Goal: Find specific page/section: Find specific page/section

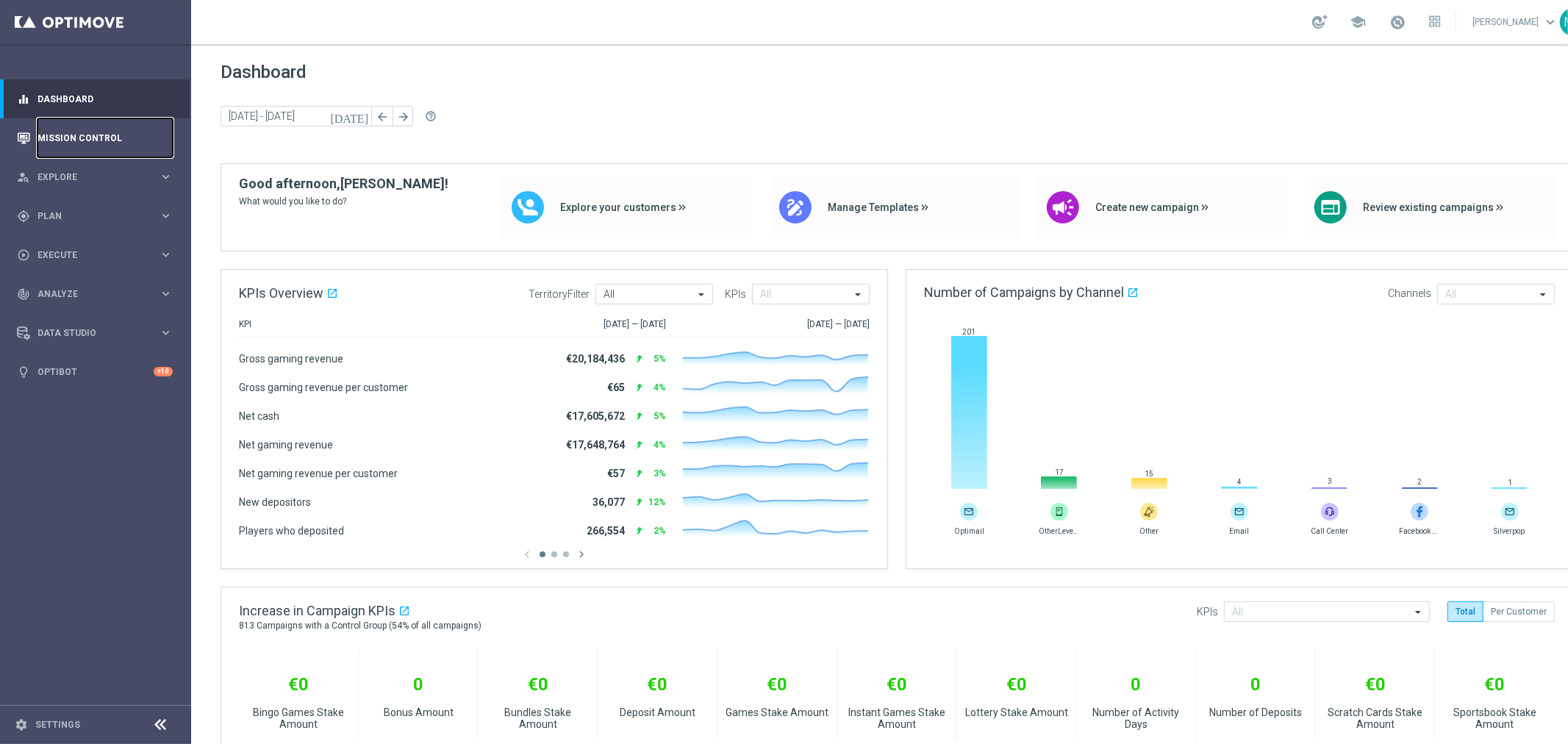
click at [104, 133] on link "Mission Control" at bounding box center [105, 138] width 135 height 39
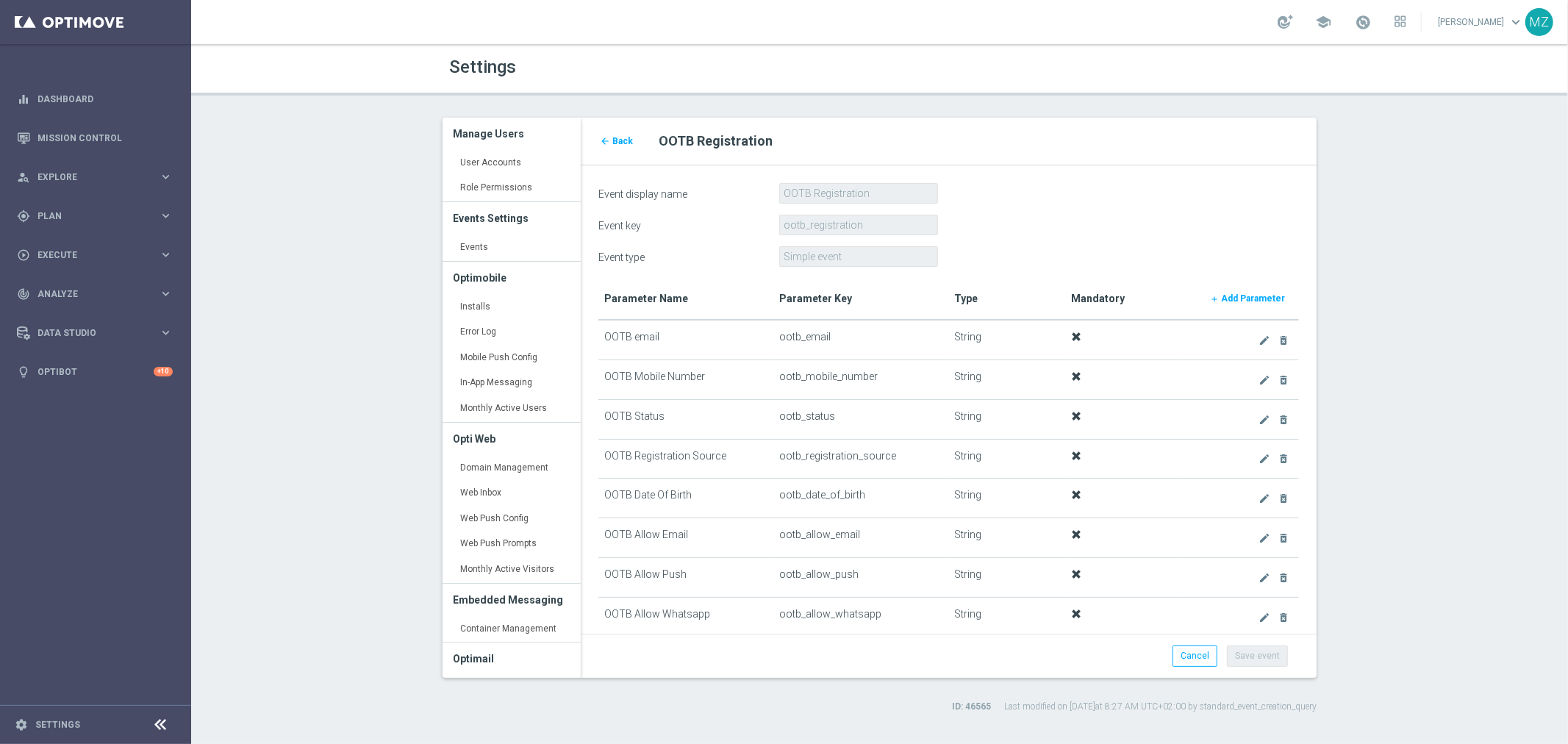
scroll to position [408, 0]
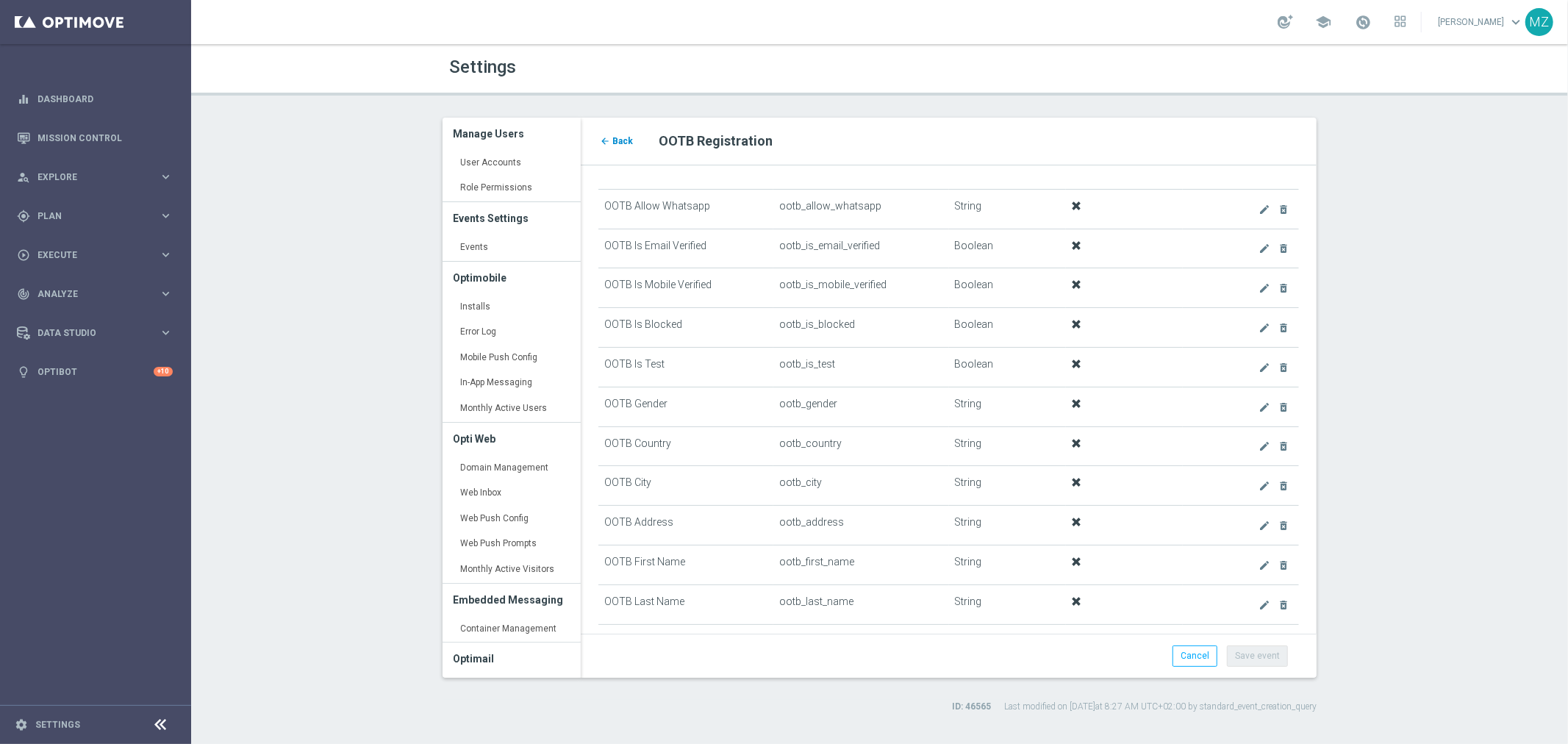
click at [614, 138] on span "Back" at bounding box center [623, 141] width 20 height 10
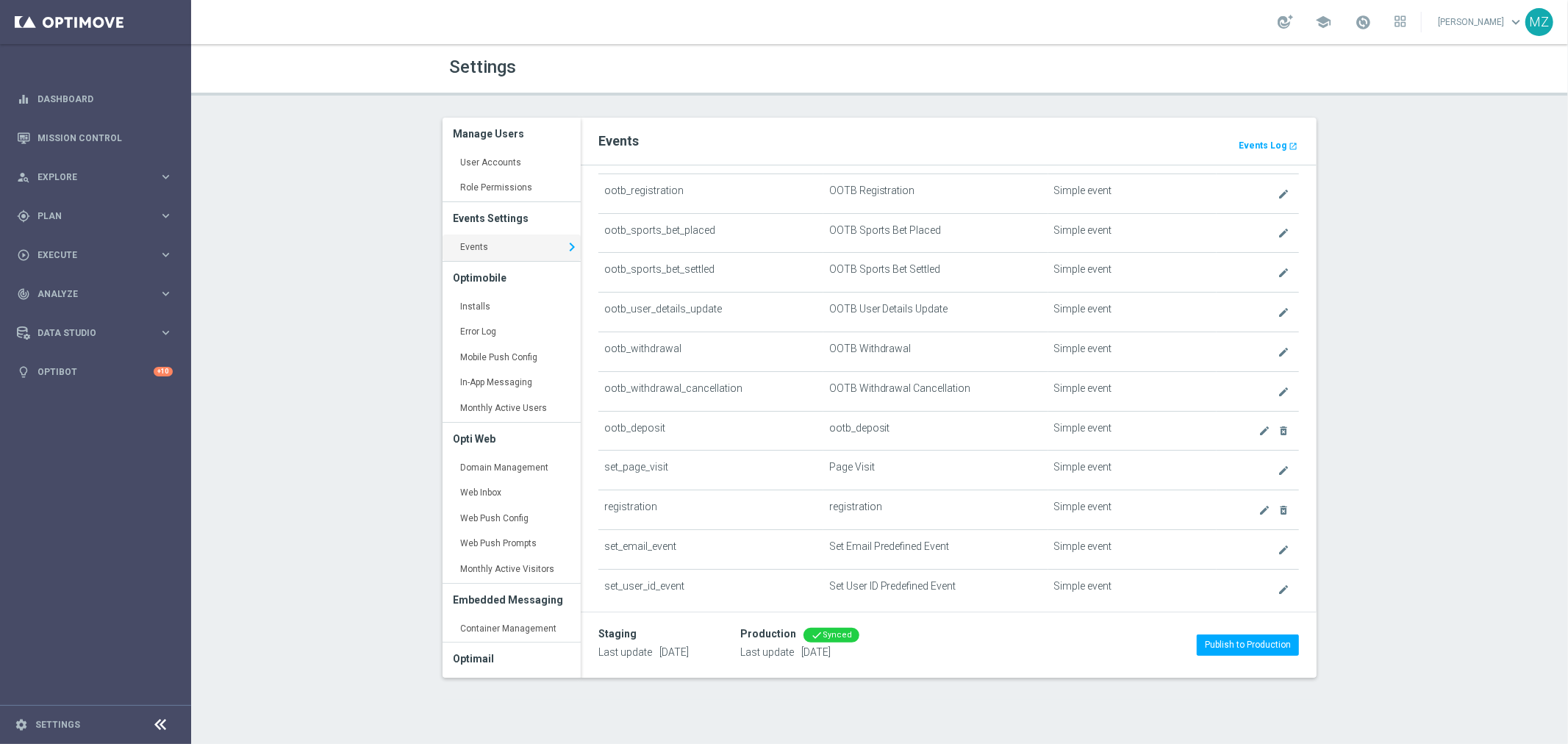
scroll to position [643, 0]
